Goal: Task Accomplishment & Management: Use online tool/utility

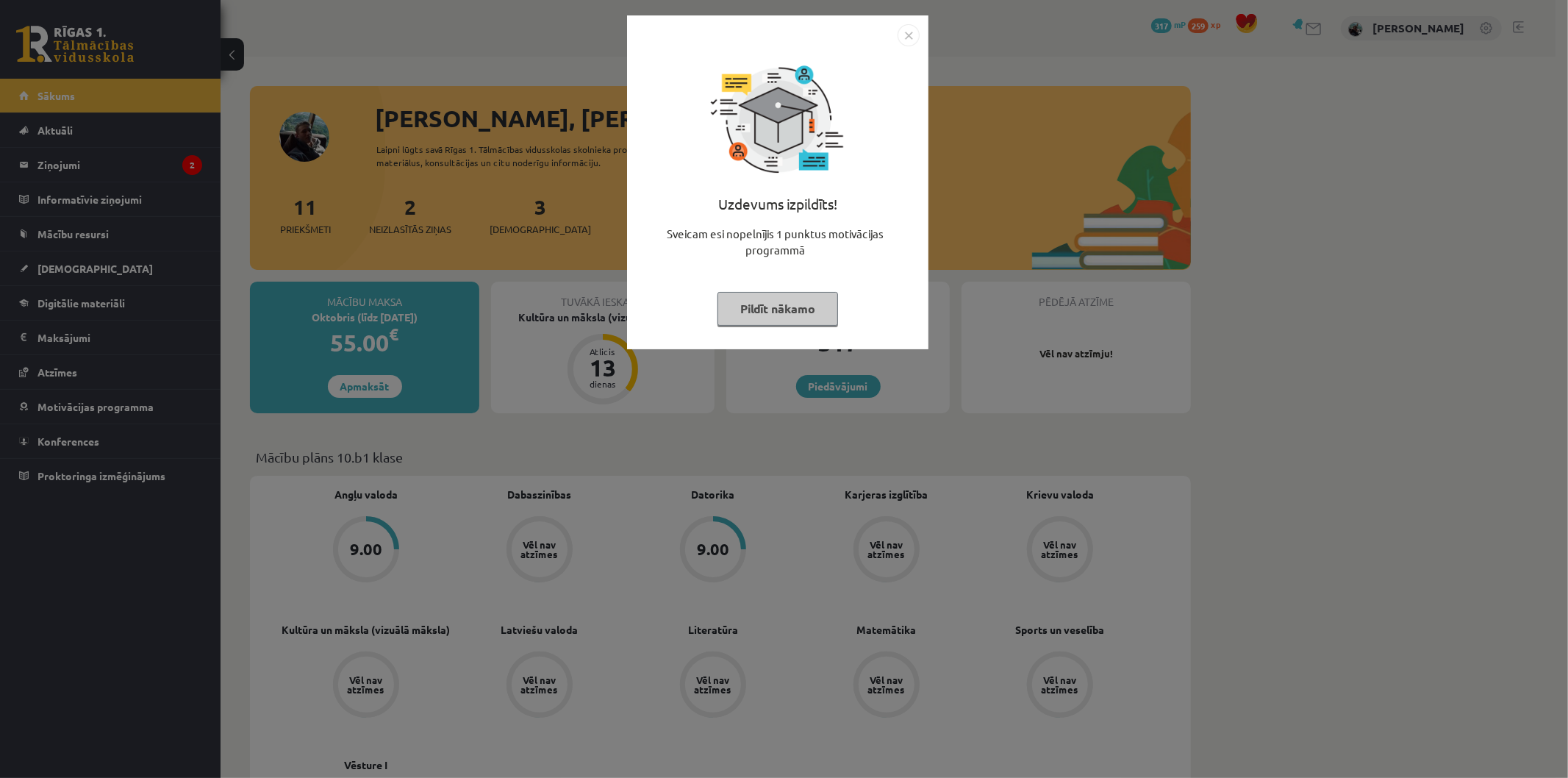
click at [904, 44] on img "Close" at bounding box center [909, 35] width 22 height 22
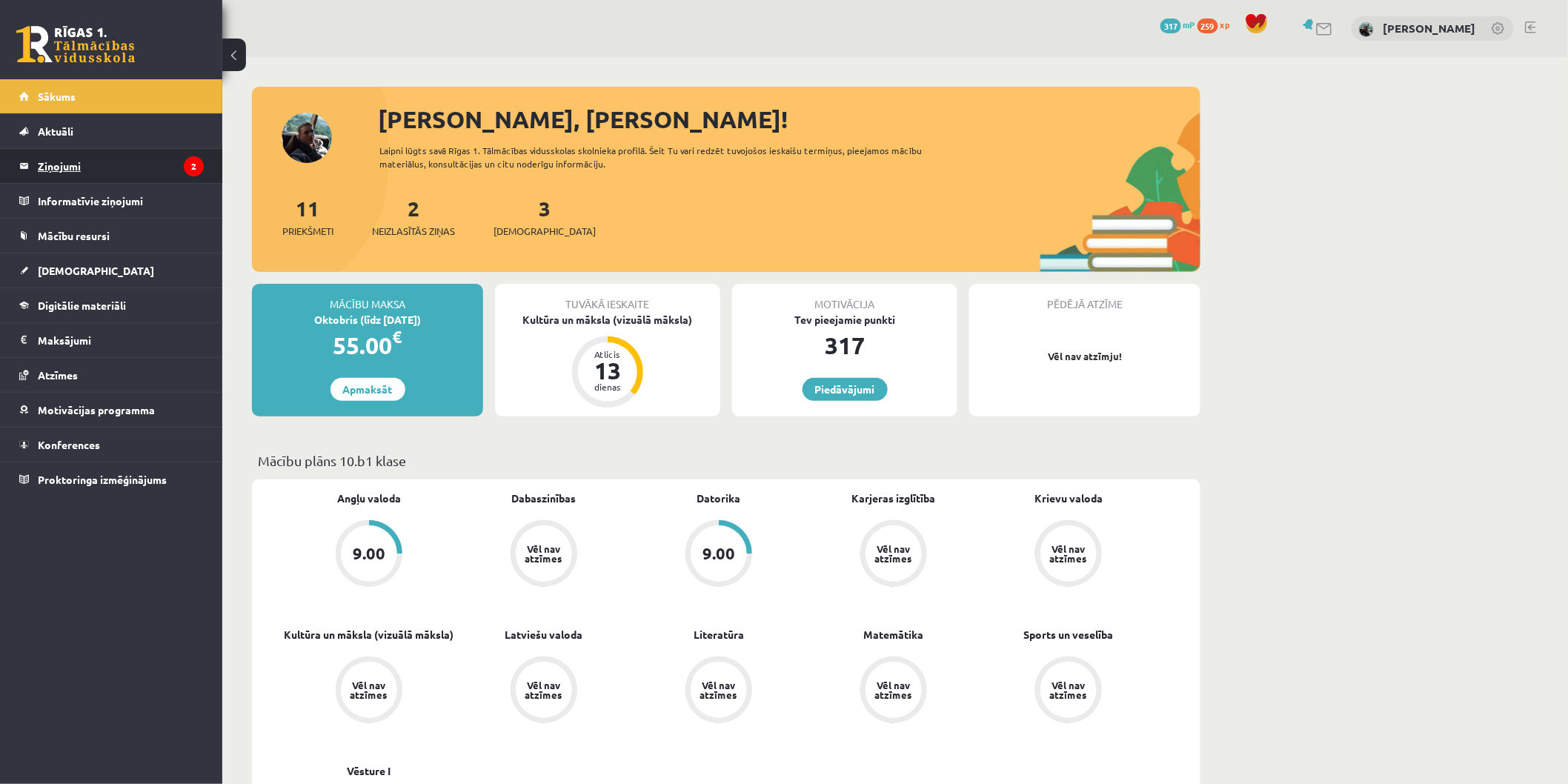
click at [147, 164] on legend "Ziņojumi 2" at bounding box center [121, 166] width 166 height 34
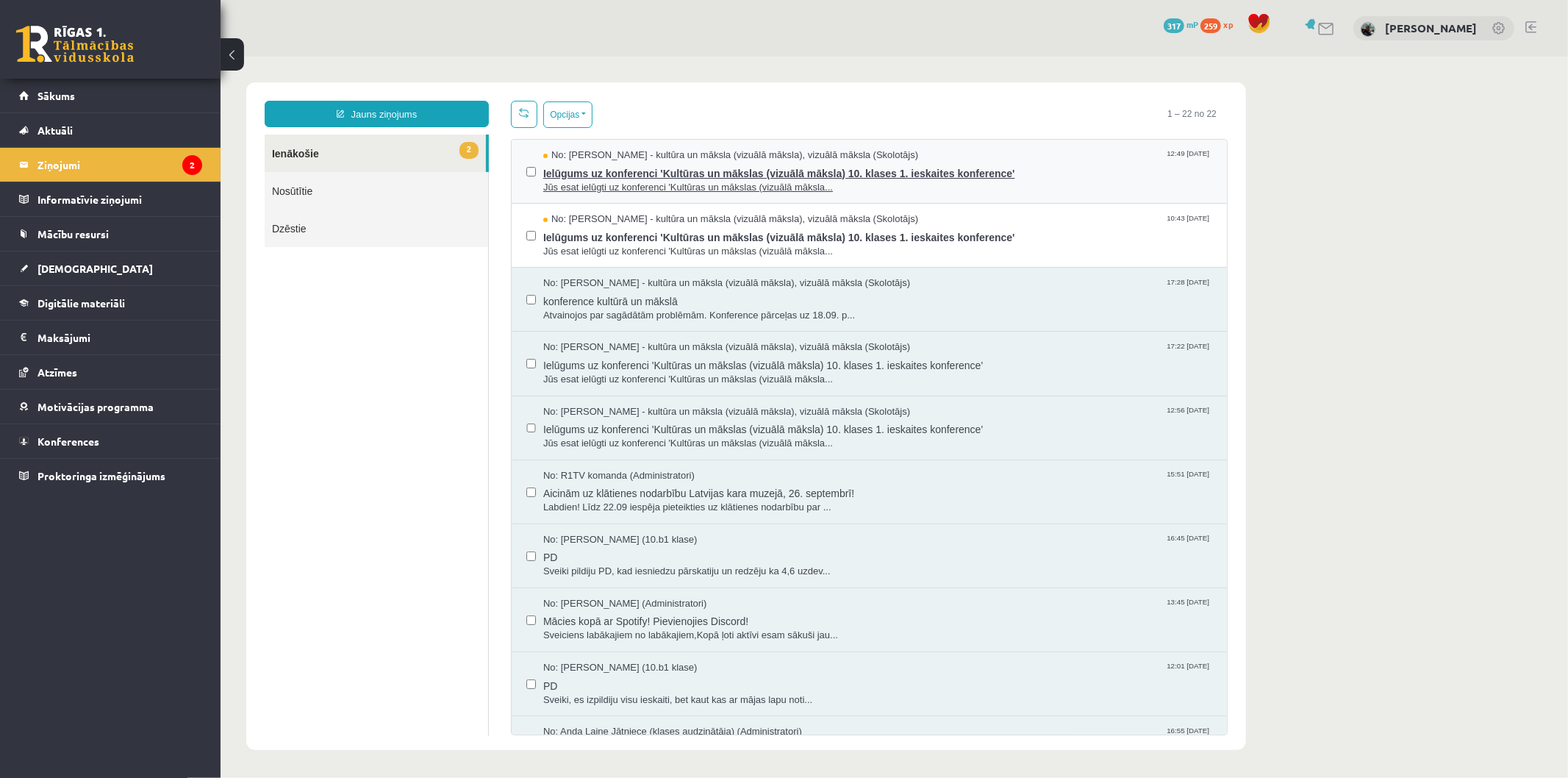
click at [669, 180] on span "Jūs esat ielūgti uz konferenci 'Kultūras un mākslas (vizuālā māksla..." at bounding box center [877, 187] width 669 height 14
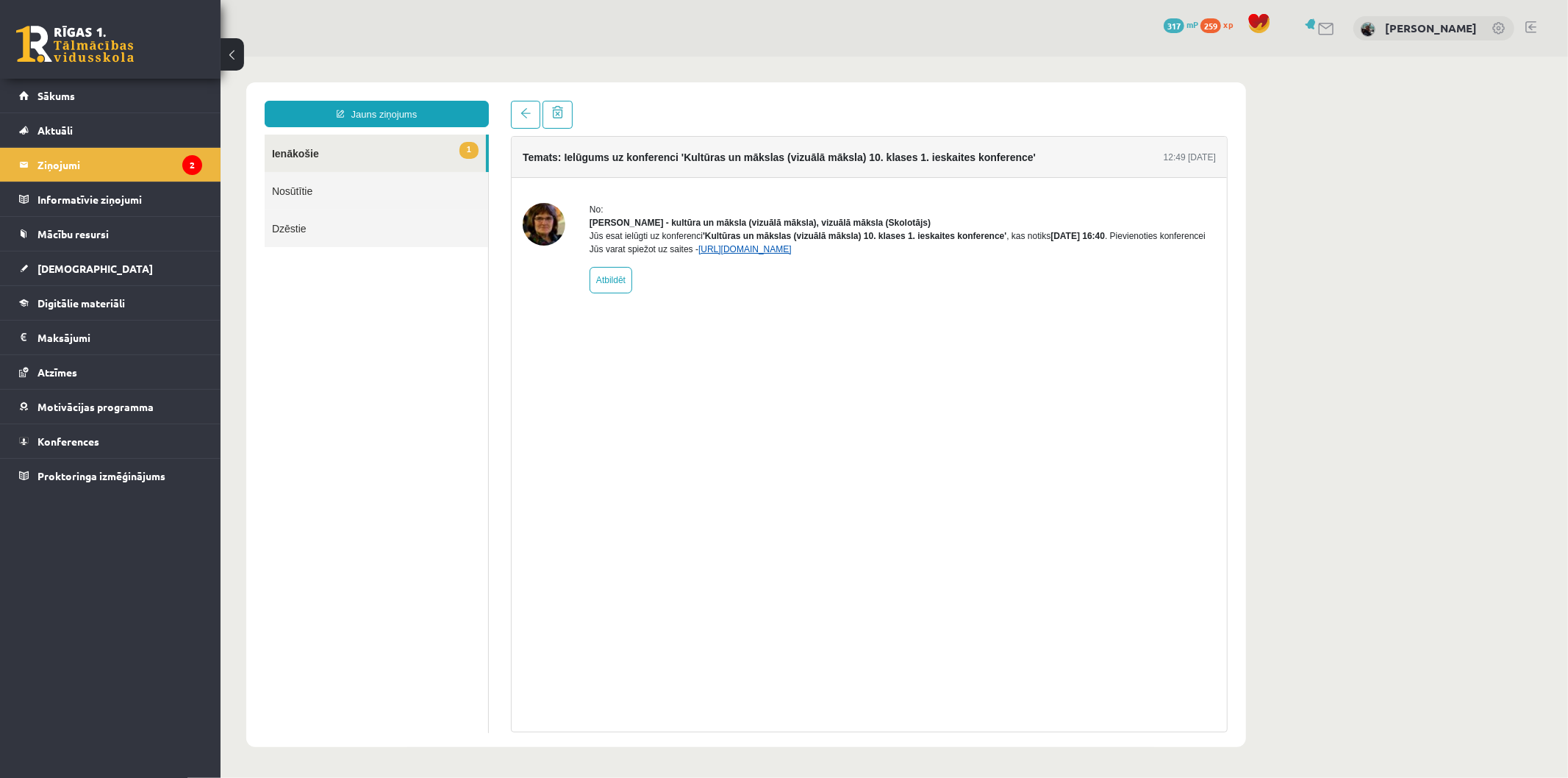
click at [732, 253] on link "[URL][DOMAIN_NAME]" at bounding box center [745, 248] width 93 height 10
click at [350, 182] on link "Nosūtītie" at bounding box center [376, 190] width 224 height 37
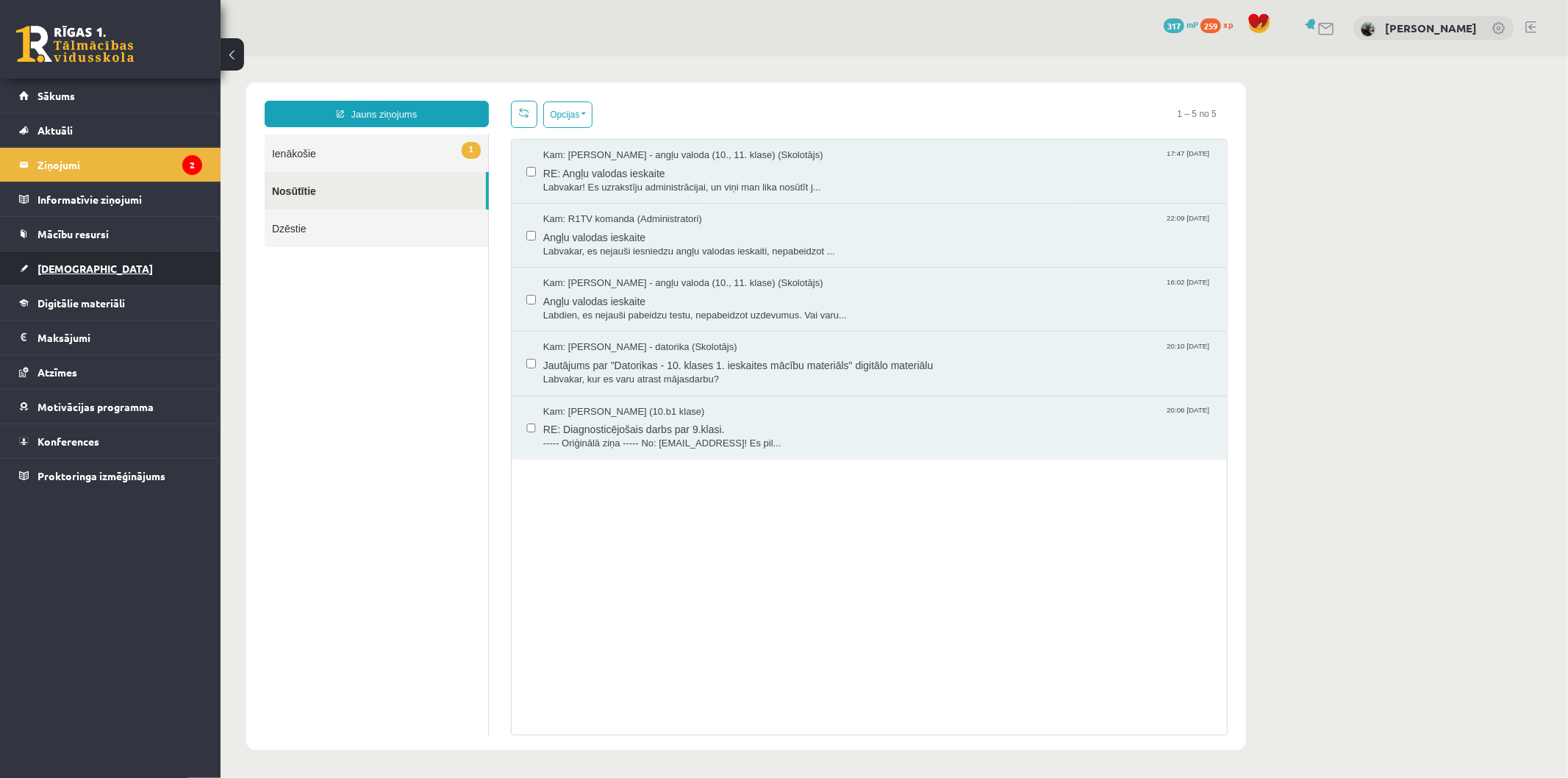
click at [89, 264] on link "[DEMOGRAPHIC_DATA]" at bounding box center [110, 268] width 183 height 34
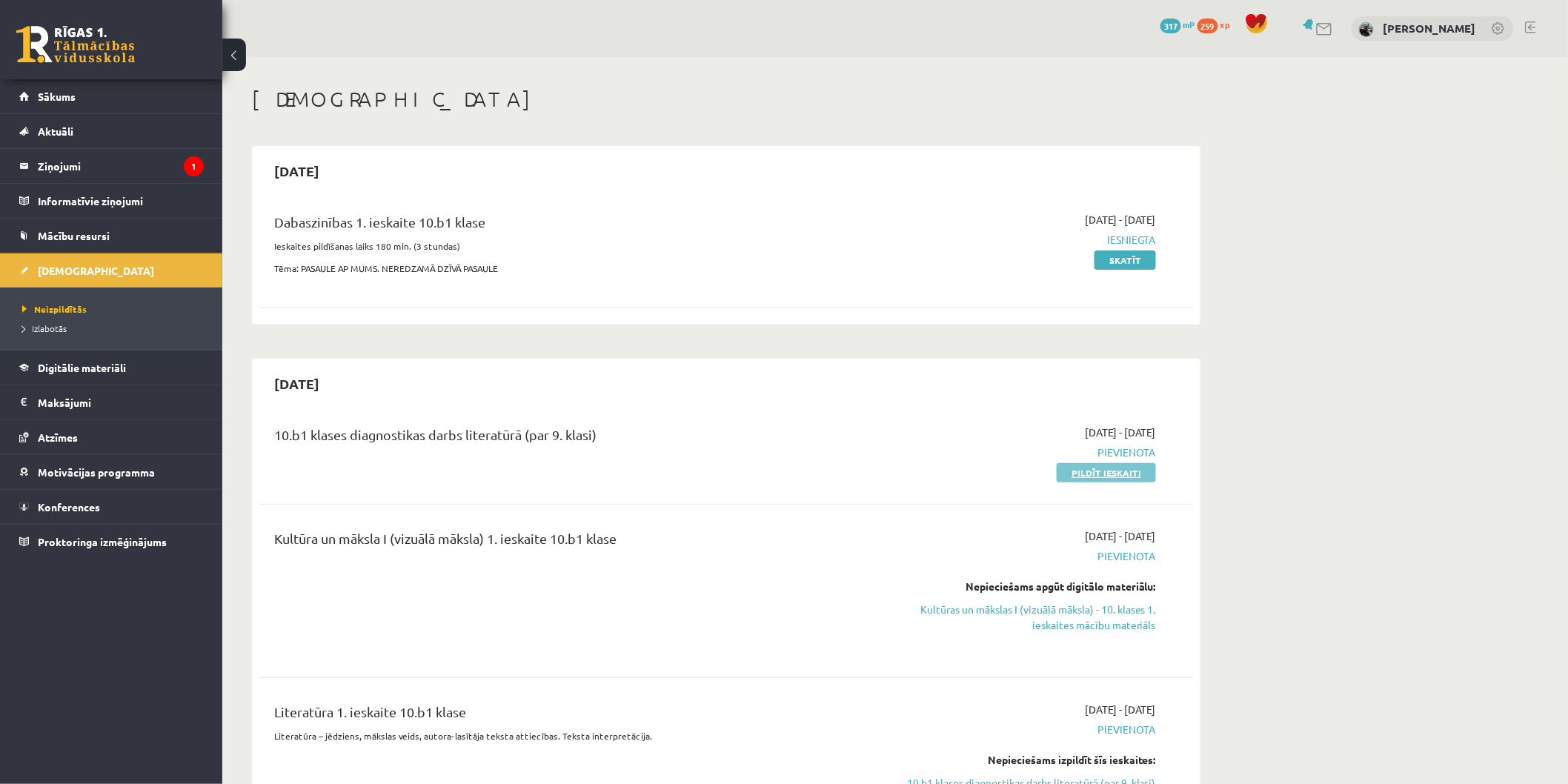
click at [1099, 468] on link "Pildīt ieskaiti" at bounding box center [1106, 472] width 100 height 20
